Goal: Information Seeking & Learning: Learn about a topic

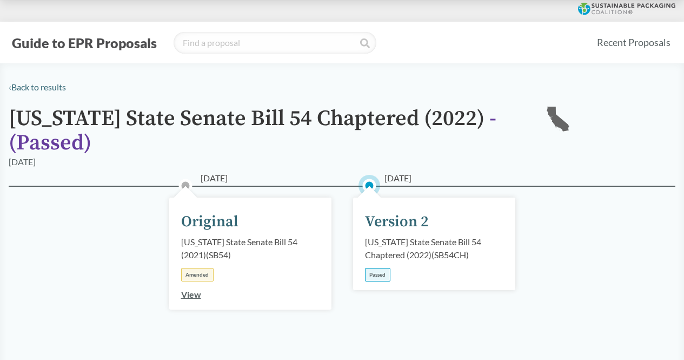
scroll to position [207, 0]
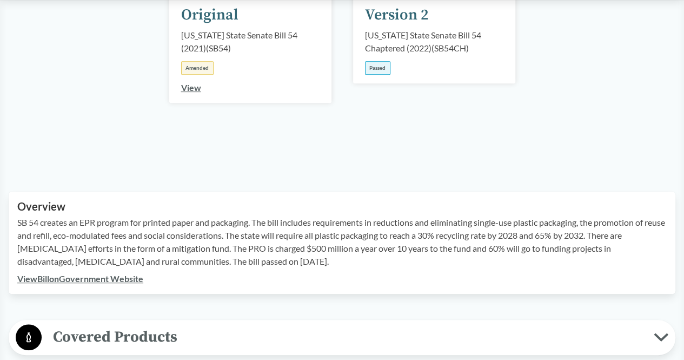
click at [313, 256] on div "SB 54 creates an EPR program for printed paper and packaging. The bill includes…" at bounding box center [341, 244] width 649 height 56
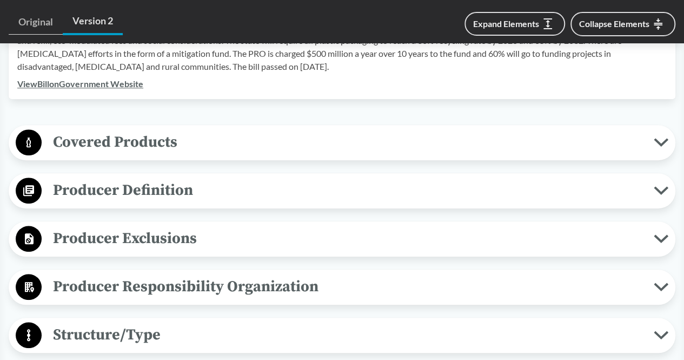
scroll to position [432, 0]
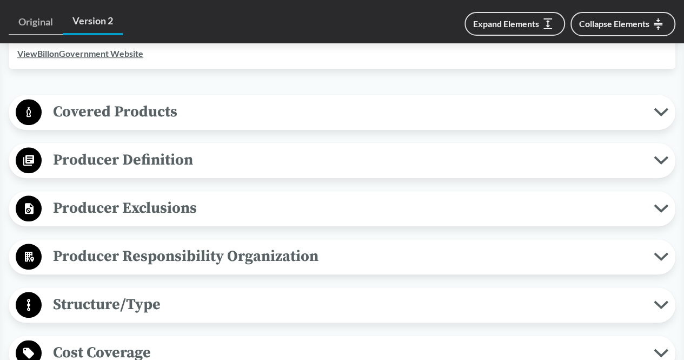
click at [313, 256] on span "Producer Responsibility Organization" at bounding box center [348, 256] width 612 height 24
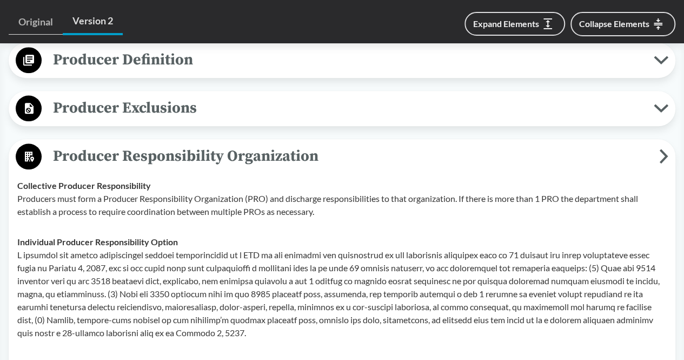
scroll to position [532, 0]
click at [187, 114] on span "Producer Exclusions" at bounding box center [348, 107] width 612 height 24
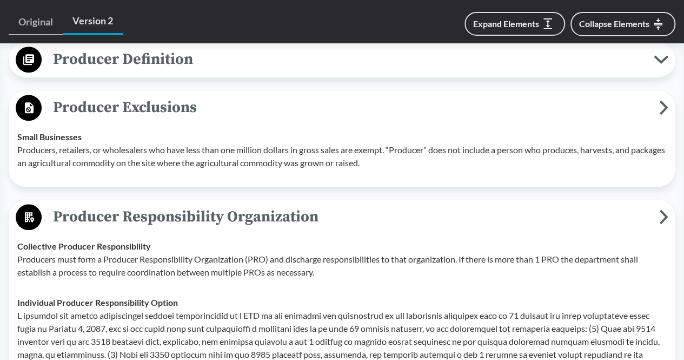
click at [187, 114] on span "Producer Exclusions" at bounding box center [351, 107] width 618 height 24
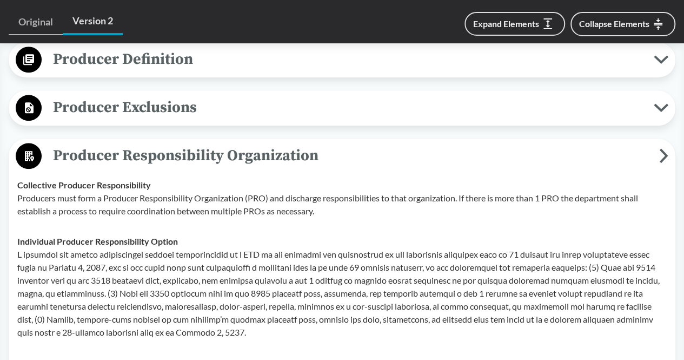
click at [187, 114] on span "Producer Exclusions" at bounding box center [348, 107] width 612 height 24
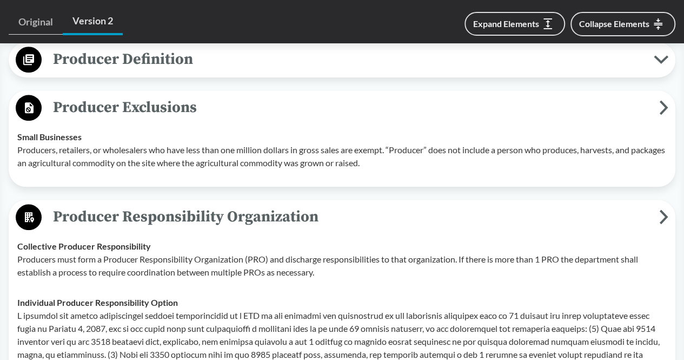
click at [187, 114] on span "Producer Exclusions" at bounding box center [351, 107] width 618 height 24
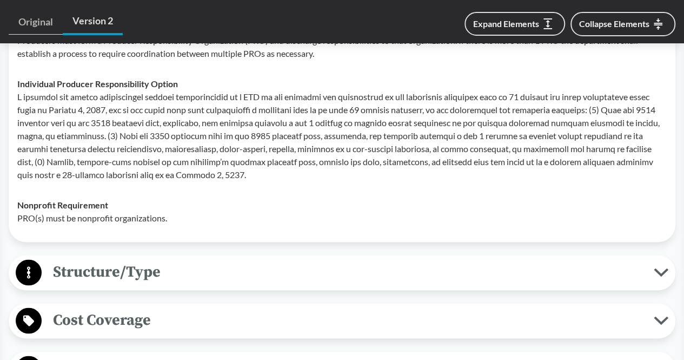
scroll to position [825, 0]
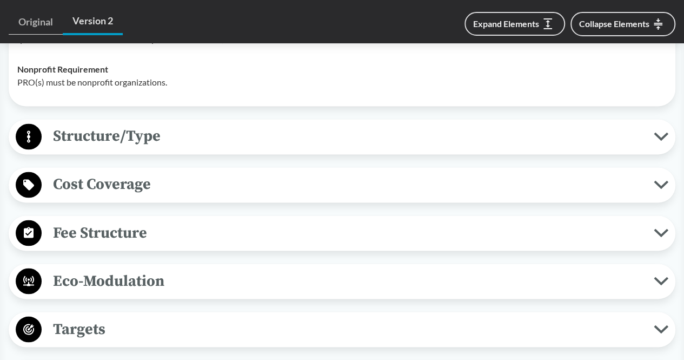
click at [118, 156] on div "Covered Products All Packaging Types Covered products includes single-use packa…" at bounding box center [342, 264] width 667 height 1127
click at [95, 197] on div "Cost Coverage Operational Costs The cost coverage must include operational cost…" at bounding box center [342, 184] width 667 height 35
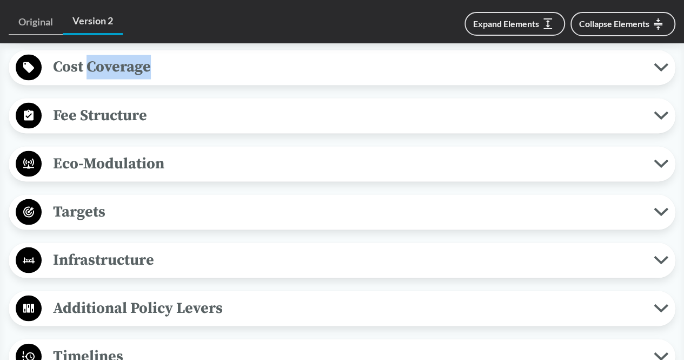
scroll to position [944, 0]
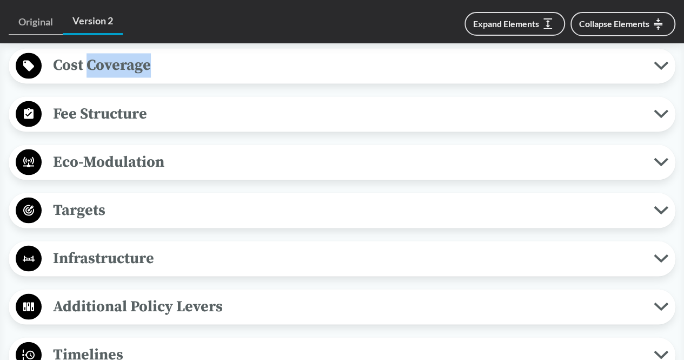
click at [85, 201] on span "Targets" at bounding box center [348, 209] width 612 height 24
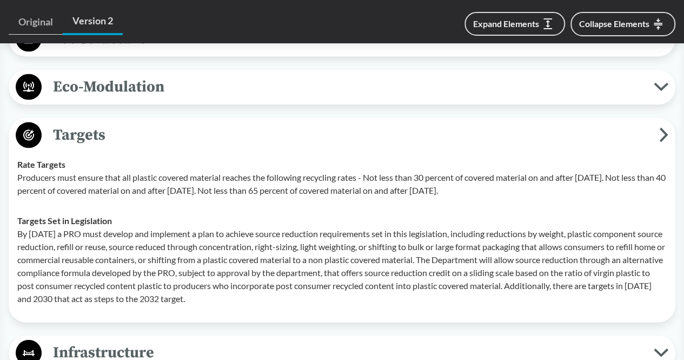
scroll to position [1018, 0]
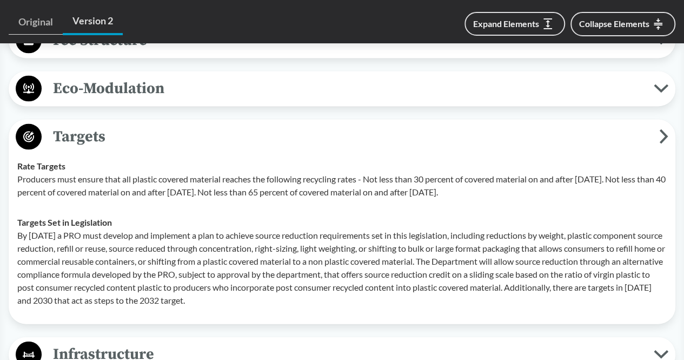
click at [228, 189] on p "Producers must ensure that all plastic covered material reaches the following r…" at bounding box center [341, 185] width 649 height 26
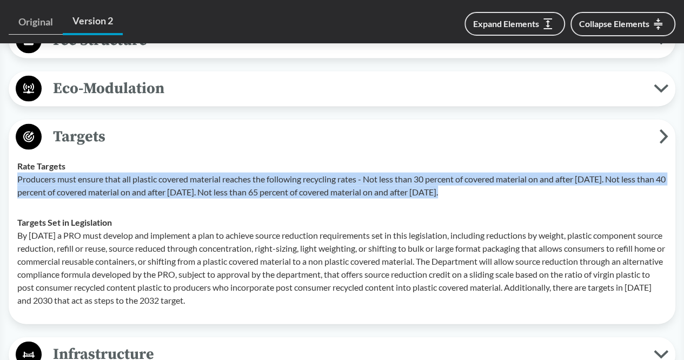
click at [228, 189] on p "Producers must ensure that all plastic covered material reaches the following r…" at bounding box center [341, 185] width 649 height 26
copy p "Producers must ensure that all plastic covered material reaches the following r…"
